Goal: Information Seeking & Learning: Learn about a topic

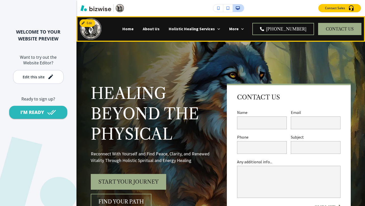
click at [134, 29] on p "Home" at bounding box center [127, 29] width 11 height 6
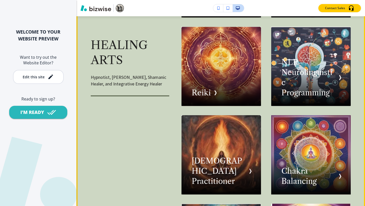
scroll to position [849, 0]
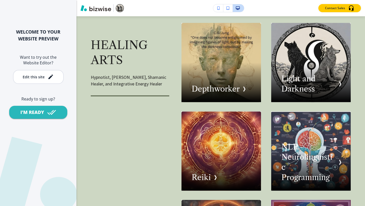
drag, startPoint x: 308, startPoint y: 156, endPoint x: 55, endPoint y: 153, distance: 253.6
click at [53, 152] on div "WELCOME TO YOUR WEBSITE PREVIEW Want to try out the Website Editor? Edit this s…" at bounding box center [38, 103] width 76 height 206
click at [227, 10] on button "button" at bounding box center [227, 8] width 9 height 8
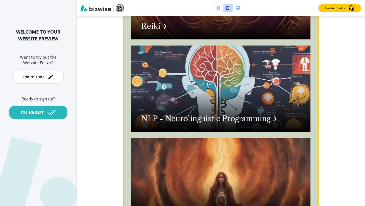
scroll to position [1330, 0]
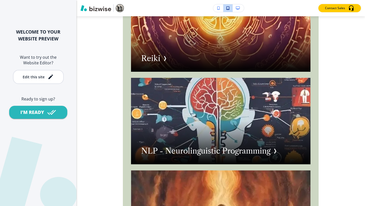
click at [238, 7] on icon "button" at bounding box center [238, 8] width 4 height 4
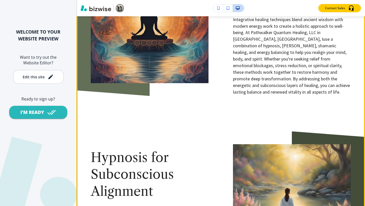
scroll to position [1659, 0]
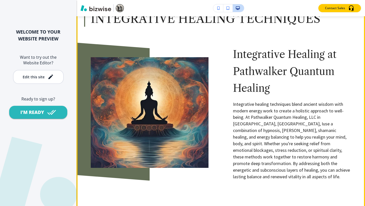
click at [241, 135] on p "Integrative healing techniques blend ancient wisdom with modern energy work to …" at bounding box center [292, 140] width 118 height 79
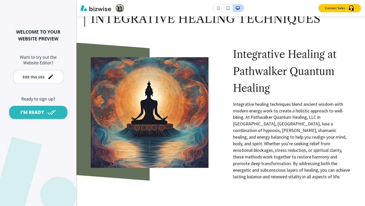
click at [42, 77] on div "Edit this site" at bounding box center [34, 77] width 22 height 4
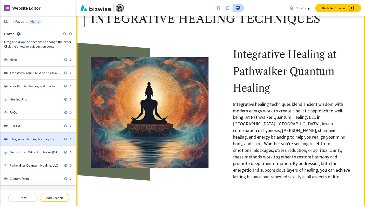
click at [31, 143] on div at bounding box center [38, 144] width 76 height 4
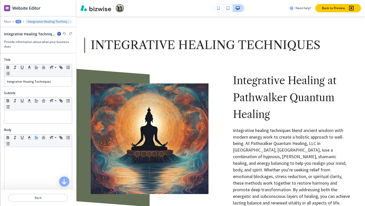
scroll to position [1632, 0]
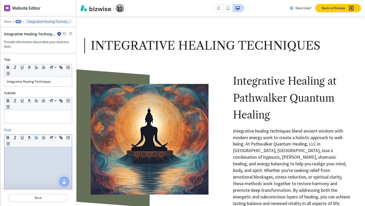
click at [21, 161] on div at bounding box center [38, 180] width 68 height 66
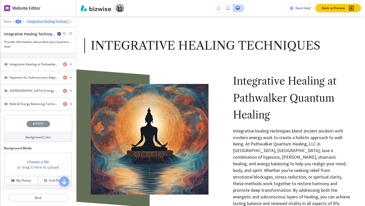
scroll to position [0, 0]
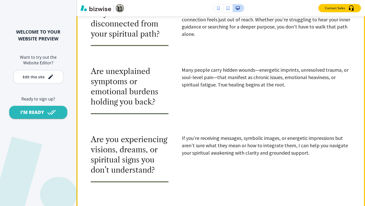
scroll to position [594, 0]
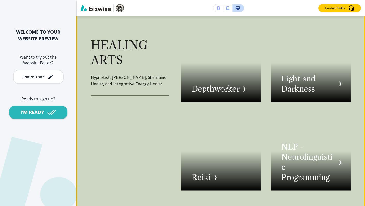
scroll to position [934, 0]
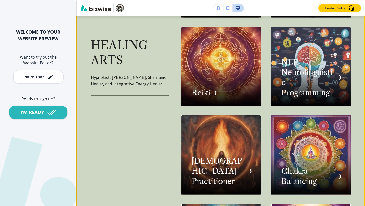
click at [292, 78] on div "button" at bounding box center [310, 66] width 79 height 79
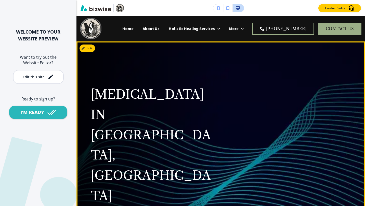
scroll to position [0, 0]
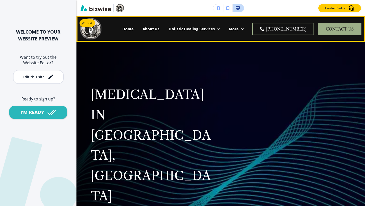
click at [134, 29] on p "Home" at bounding box center [127, 29] width 11 height 6
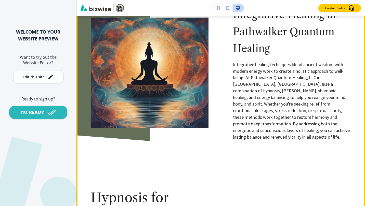
scroll to position [1614, 0]
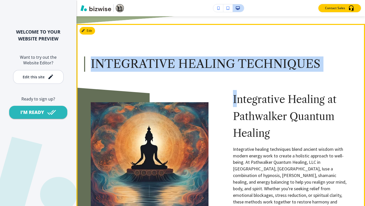
drag, startPoint x: 90, startPoint y: 74, endPoint x: 237, endPoint y: 96, distance: 148.1
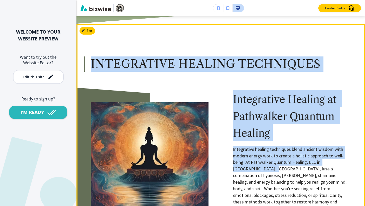
click at [249, 180] on p "Integrative healing techniques blend ancient wisdom with modern energy work to …" at bounding box center [292, 185] width 118 height 79
copy div "Integrative Healing Techniques Integrative Healing at Pathwalker Quantum Healin…"
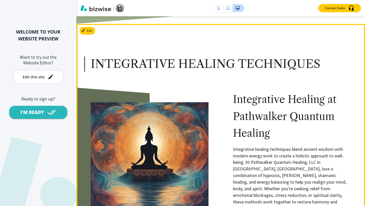
click at [181, 99] on div at bounding box center [137, 146] width 142 height 160
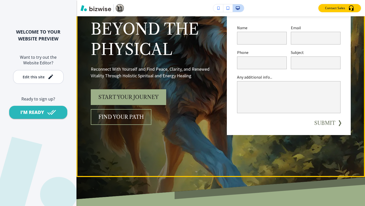
scroll to position [0, 0]
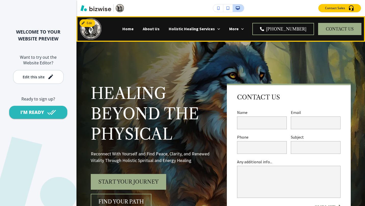
click at [160, 30] on p "About Us" at bounding box center [151, 29] width 17 height 6
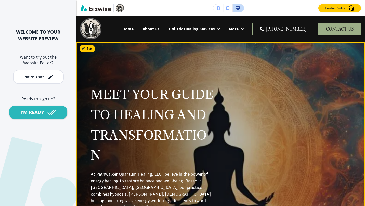
drag, startPoint x: 180, startPoint y: 172, endPoint x: 180, endPoint y: 193, distance: 20.9
click at [182, 165] on p "Meet Your Guide to Healing and Transformation" at bounding box center [153, 124] width 124 height 81
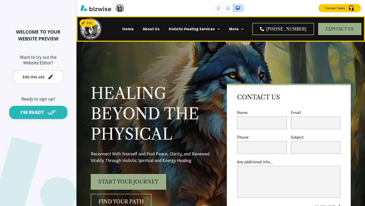
drag, startPoint x: 163, startPoint y: 31, endPoint x: 158, endPoint y: 36, distance: 6.7
click at [160, 31] on p "About Us" at bounding box center [151, 29] width 17 height 6
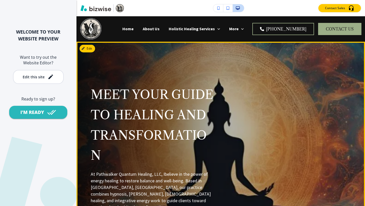
scroll to position [85, 0]
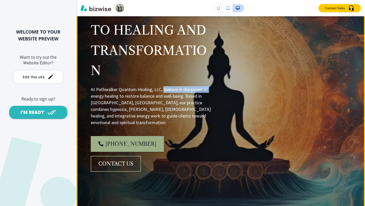
drag, startPoint x: 163, startPoint y: 110, endPoint x: 210, endPoint y: 111, distance: 47.4
click at [210, 111] on p "At Pathwalker Quantum Healing, LLC, Ibelieve in the power of energy healing to …" at bounding box center [153, 105] width 124 height 39
copy p "Ibelieve in the power of"
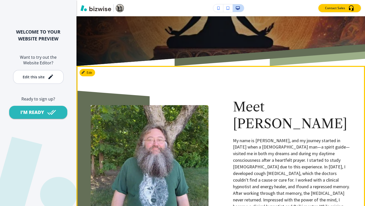
scroll to position [340, 0]
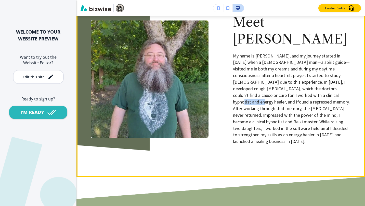
drag, startPoint x: 301, startPoint y: 89, endPoint x: 321, endPoint y: 89, distance: 20.1
click at [321, 89] on p "My name is [PERSON_NAME], and my journey started in [DATE] when a [DEMOGRAPHIC_…" at bounding box center [292, 99] width 118 height 92
copy p "and Ifound"
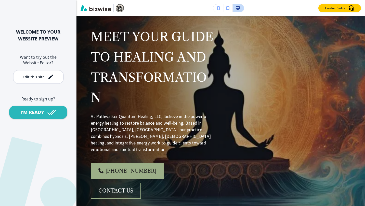
scroll to position [0, 0]
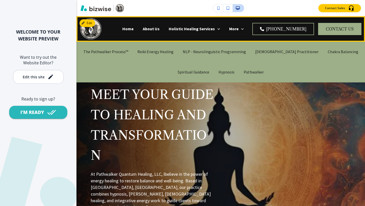
click at [111, 51] on p "The Pathwalker Process™" at bounding box center [105, 52] width 45 height 6
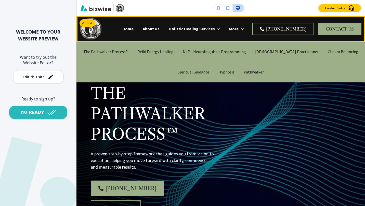
click at [171, 53] on p "Reiki Energy Healing" at bounding box center [155, 52] width 36 height 6
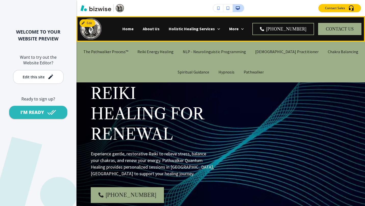
click at [216, 54] on p "NLP - Neurolinguistic Programming" at bounding box center [214, 52] width 63 height 6
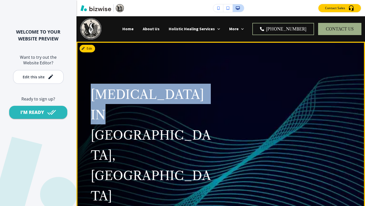
drag, startPoint x: 92, startPoint y: 94, endPoint x: 170, endPoint y: 116, distance: 81.7
click at [170, 116] on span "[MEDICAL_DATA] IN [GEOGRAPHIC_DATA], [GEOGRAPHIC_DATA]" at bounding box center [151, 145] width 120 height 117
copy span "NEURO LINGUISTIC"
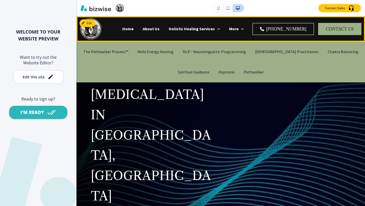
click at [279, 53] on p "[DEMOGRAPHIC_DATA] Practitioner" at bounding box center [286, 52] width 63 height 6
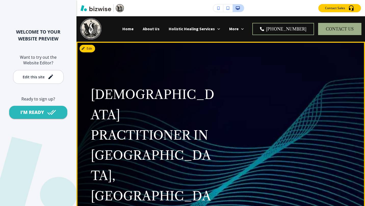
drag, startPoint x: 92, startPoint y: 153, endPoint x: 113, endPoint y: 169, distance: 27.0
copy p "[DEMOGRAPHIC_DATA] healing in [GEOGRAPHIC_DATA], [GEOGRAPHIC_DATA] offering int…"
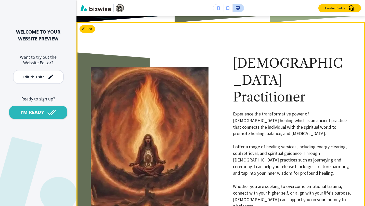
scroll to position [255, 0]
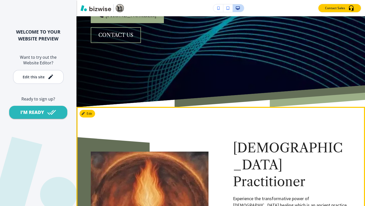
drag, startPoint x: 314, startPoint y: 127, endPoint x: 302, endPoint y: 118, distance: 14.7
copy p "Through [DEMOGRAPHIC_DATA] practices such as journeying and ceremony,"
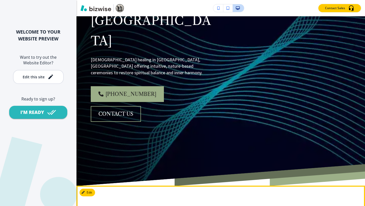
scroll to position [0, 0]
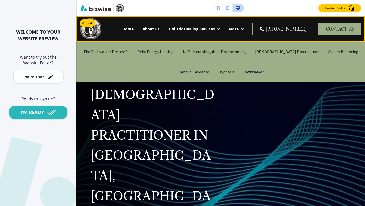
click at [328, 54] on p "Chakra Balancing" at bounding box center [343, 52] width 31 height 6
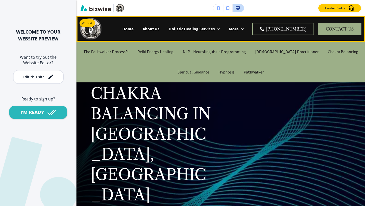
click at [190, 71] on p "Spiritual Guidance" at bounding box center [194, 72] width 32 height 6
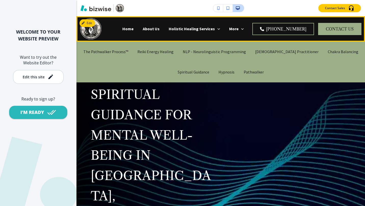
click at [230, 73] on p "Hypnosis" at bounding box center [226, 72] width 16 height 6
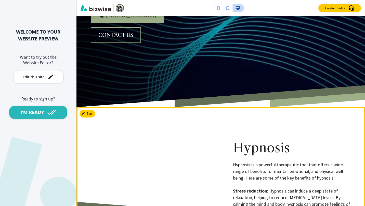
scroll to position [340, 0]
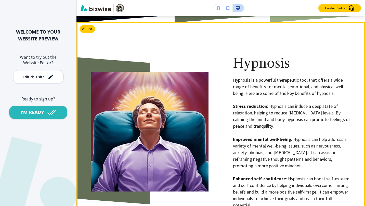
click at [282, 136] on p "Improved mental well-being : Hypnosis can help address a variety of mental well…" at bounding box center [292, 152] width 118 height 33
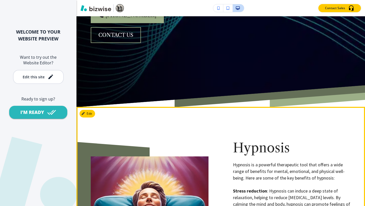
scroll to position [0, 0]
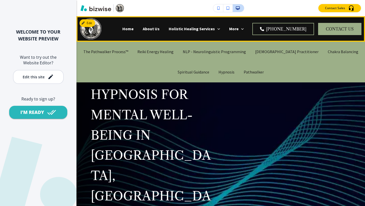
click at [250, 74] on p "Pathwalker" at bounding box center [254, 72] width 20 height 6
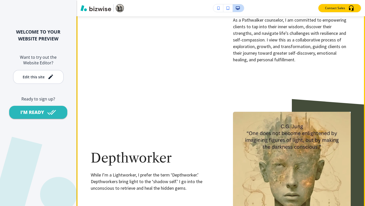
scroll to position [594, 0]
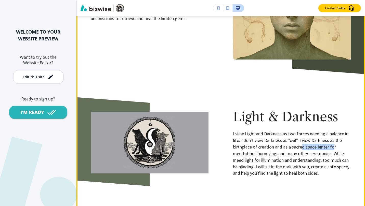
drag, startPoint x: 331, startPoint y: 119, endPoint x: 300, endPoint y: 119, distance: 31.3
click at [300, 131] on p "I view Light and Darkness as two forces needing a balance in life. I don't view…" at bounding box center [292, 154] width 118 height 46
drag, startPoint x: 300, startPoint y: 119, endPoint x: 344, endPoint y: 119, distance: 43.6
click at [344, 131] on p "I view Light and Darkness as two forces needing a balance in life. I don't view…" at bounding box center [292, 154] width 118 height 46
drag, startPoint x: 337, startPoint y: 117, endPoint x: 290, endPoint y: 122, distance: 46.8
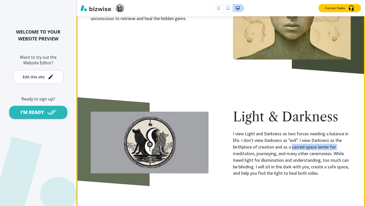
click at [290, 131] on p "I view Light and Darkness as two forces needing a balance in life. I don't view…" at bounding box center [292, 154] width 118 height 46
copy p "sacred space Ienter for"
click at [230, 130] on div "Light & Darkness I view Light and Darkness as two forces needing a balance in l…" at bounding box center [279, 130] width 142 height 93
drag, startPoint x: 333, startPoint y: 125, endPoint x: 253, endPoint y: 132, distance: 81.1
click at [253, 132] on p "I view Light and Darkness as two forces needing a balance in life. I don't view…" at bounding box center [292, 154] width 118 height 46
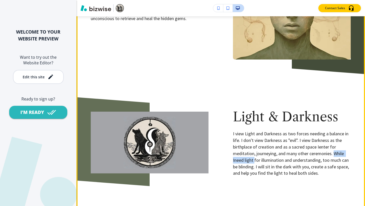
copy p "While Ineed light"
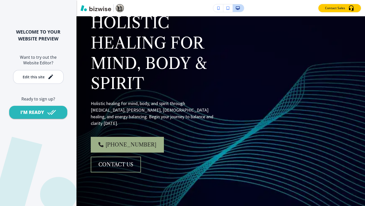
scroll to position [0, 0]
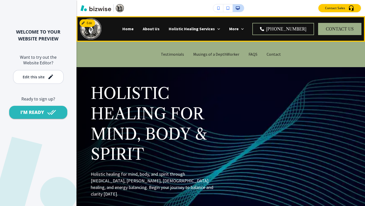
click at [171, 55] on p "Testimonials" at bounding box center [172, 54] width 23 height 6
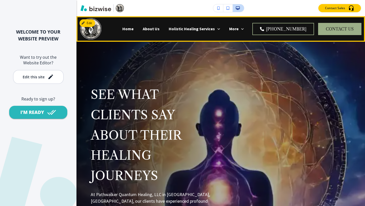
click at [160, 28] on p "About Us" at bounding box center [151, 29] width 17 height 6
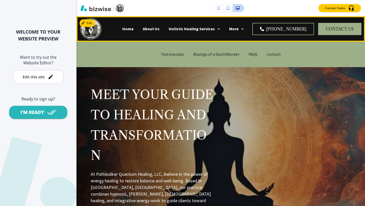
click at [238, 27] on p "More" at bounding box center [233, 29] width 9 height 6
click at [226, 54] on p "Musings of a DepthWorker" at bounding box center [216, 54] width 46 height 6
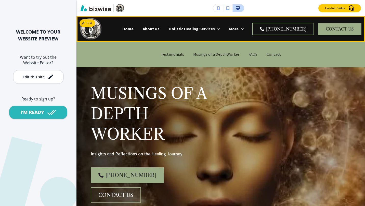
click at [248, 55] on p "FAQS" at bounding box center [252, 54] width 9 height 6
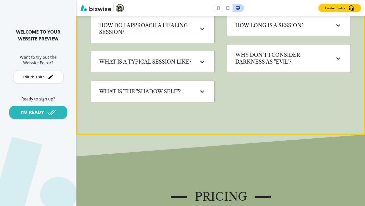
scroll to position [255, 0]
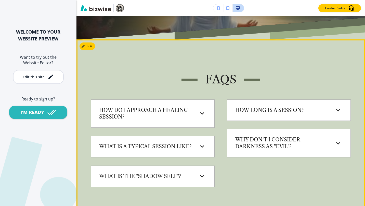
click at [190, 107] on div "How do I approach a healing session?" at bounding box center [148, 114] width 99 height 14
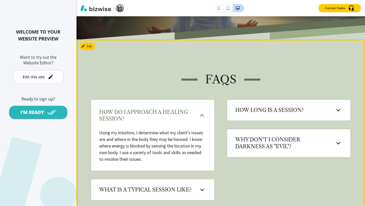
click at [259, 107] on h6 "How long is a session?" at bounding box center [269, 110] width 68 height 7
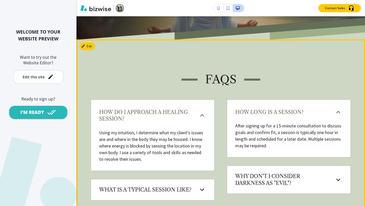
click at [189, 187] on h6 "What is a typical session like?" at bounding box center [145, 190] width 92 height 7
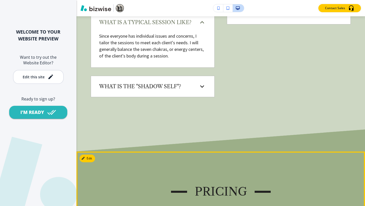
scroll to position [340, 0]
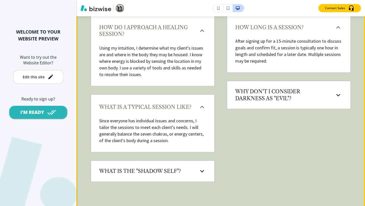
click at [160, 168] on h6 "What is the "Shadow Self"?" at bounding box center [140, 171] width 82 height 7
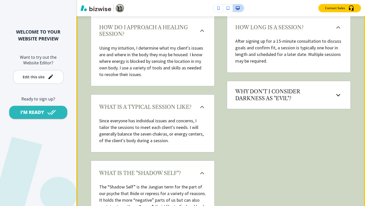
scroll to position [424, 0]
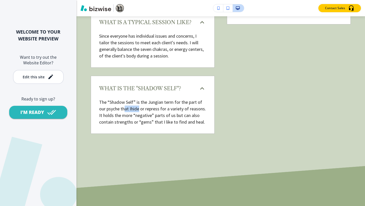
drag, startPoint x: 126, startPoint y: 96, endPoint x: 140, endPoint y: 99, distance: 14.3
click at [140, 99] on p "The “Shadow Self” is the Jungian term for the part of our psyche that Ihide or …" at bounding box center [152, 112] width 107 height 26
copy p "at Ihide"
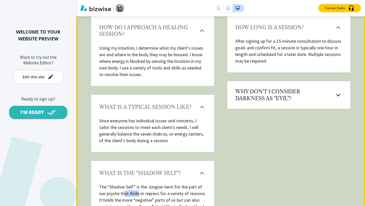
scroll to position [255, 0]
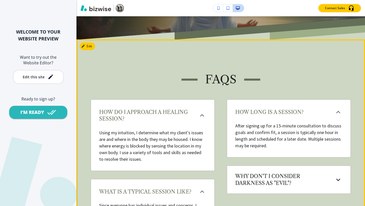
click at [271, 173] on h6 "Why don't I consider Darkness as "Evil"?" at bounding box center [281, 180] width 93 height 14
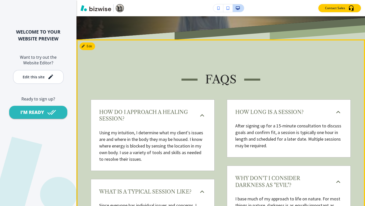
scroll to position [340, 0]
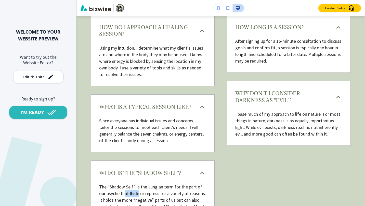
click at [336, 9] on p "Contact Sales" at bounding box center [335, 8] width 20 height 5
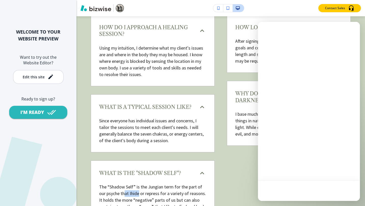
scroll to position [0, 0]
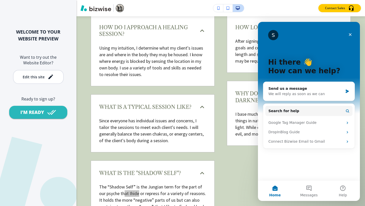
click at [349, 33] on icon "Close" at bounding box center [350, 35] width 4 height 4
